Goal: Task Accomplishment & Management: Use online tool/utility

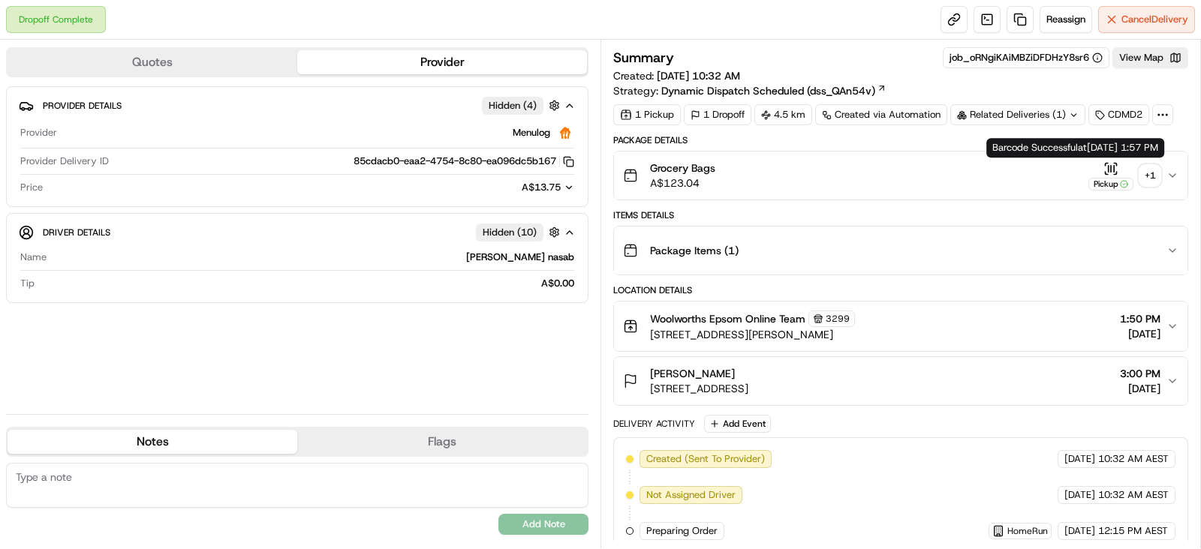
click at [1148, 173] on div "+ 1" at bounding box center [1149, 175] width 21 height 21
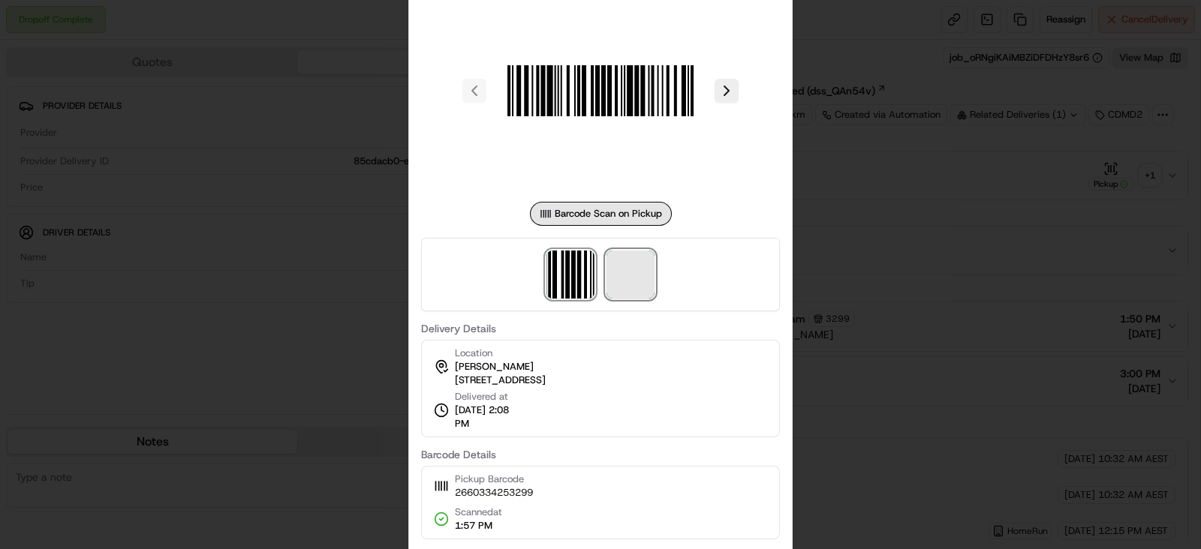
click at [639, 289] on span at bounding box center [630, 275] width 48 height 48
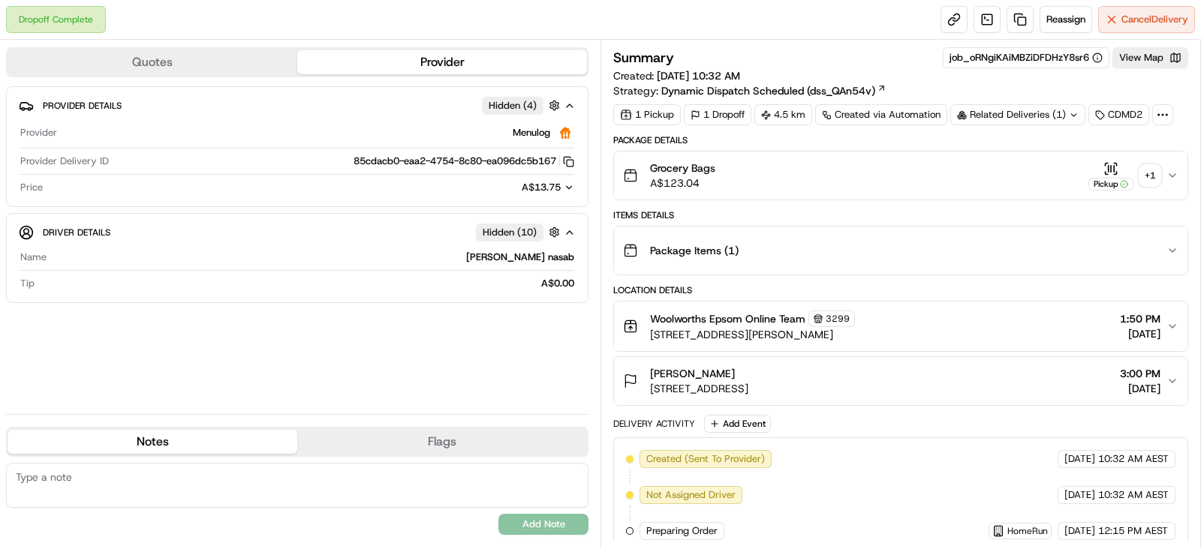
click at [1159, 169] on div "+ 1" at bounding box center [1149, 175] width 21 height 21
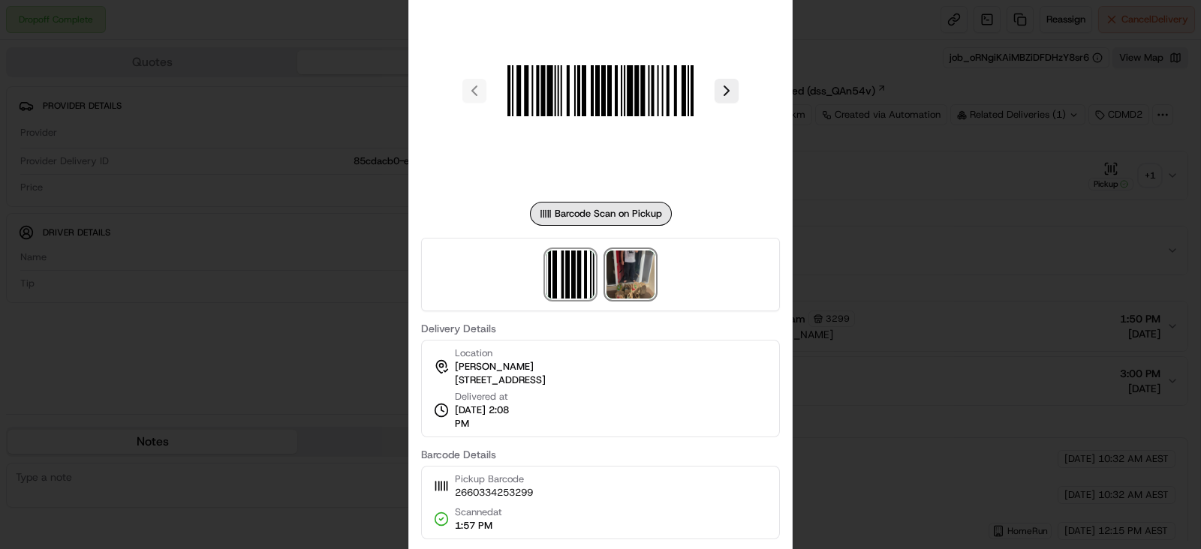
click at [625, 279] on img at bounding box center [630, 275] width 48 height 48
